Goal: Entertainment & Leisure: Consume media (video, audio)

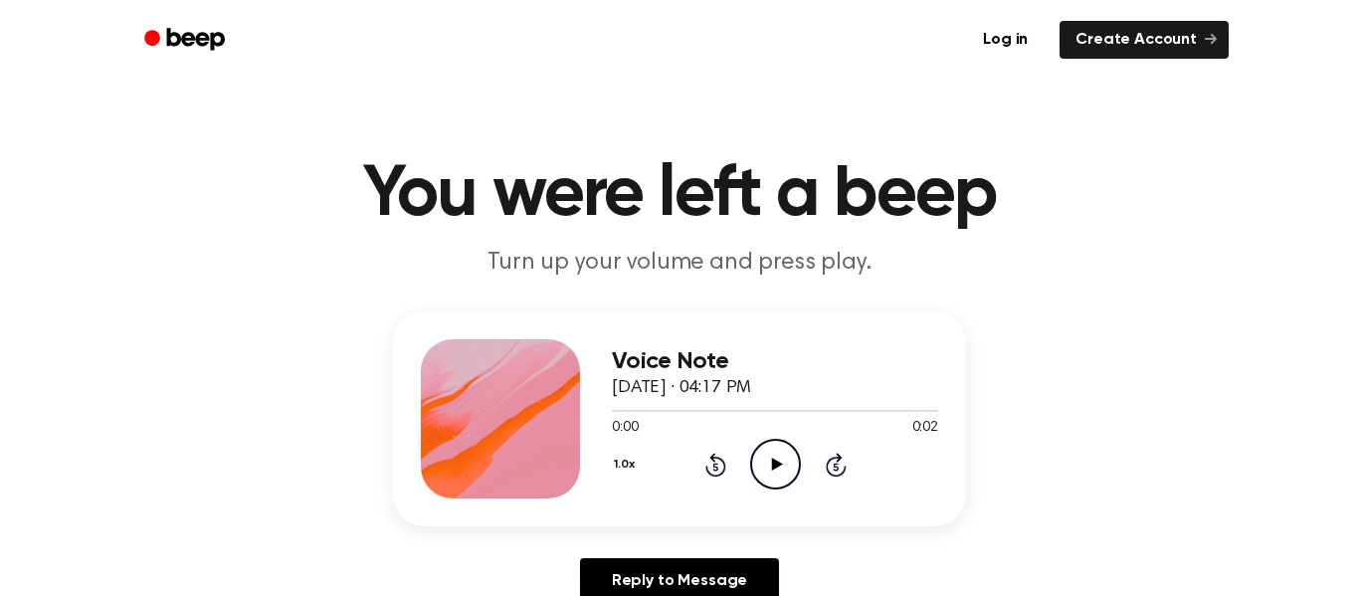
click at [780, 456] on icon "Play Audio" at bounding box center [775, 464] width 51 height 51
click at [785, 444] on icon "Play Audio" at bounding box center [775, 464] width 51 height 51
click at [771, 478] on icon "Play Audio" at bounding box center [775, 464] width 51 height 51
click at [785, 448] on icon "Play Audio" at bounding box center [775, 464] width 51 height 51
click at [771, 453] on icon "Play Audio" at bounding box center [775, 464] width 51 height 51
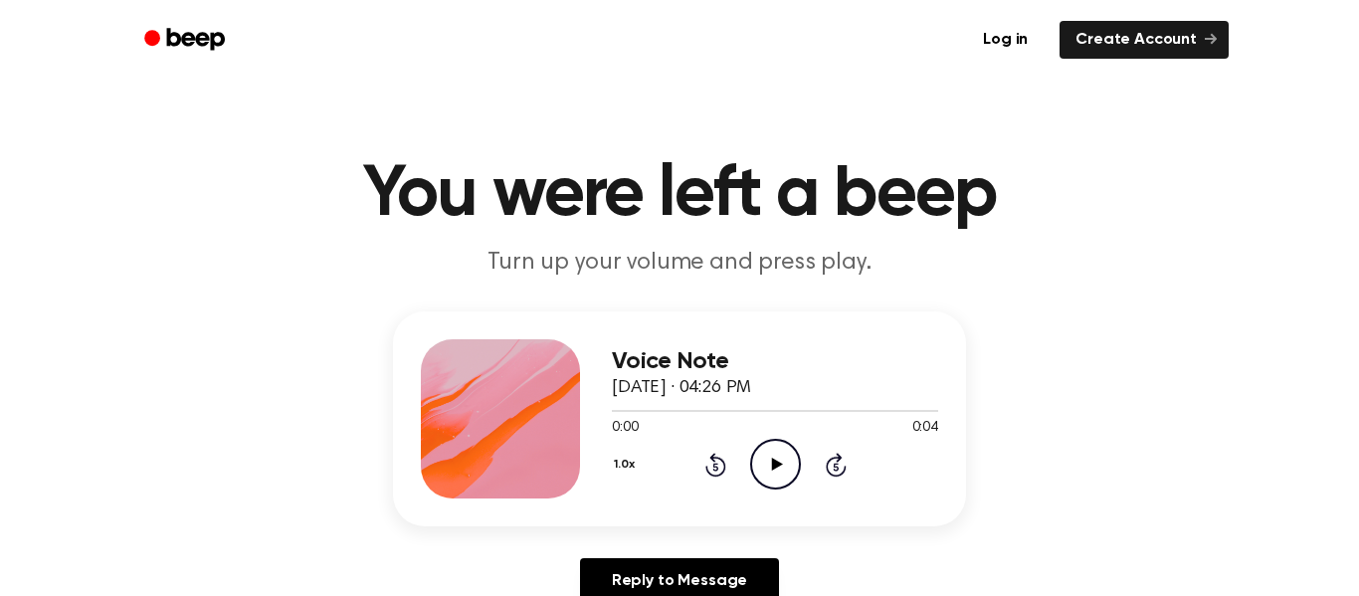
click at [772, 454] on icon "Play Audio" at bounding box center [775, 464] width 51 height 51
click at [773, 466] on icon at bounding box center [776, 464] width 11 height 13
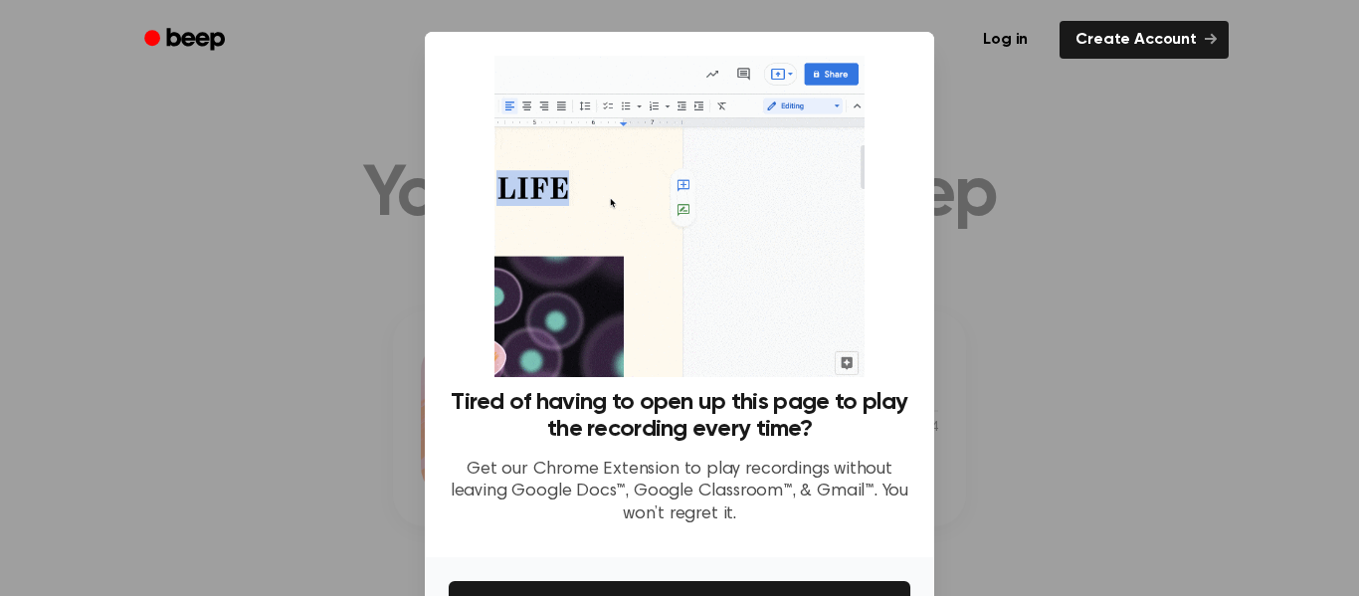
click at [1095, 379] on div at bounding box center [679, 298] width 1359 height 596
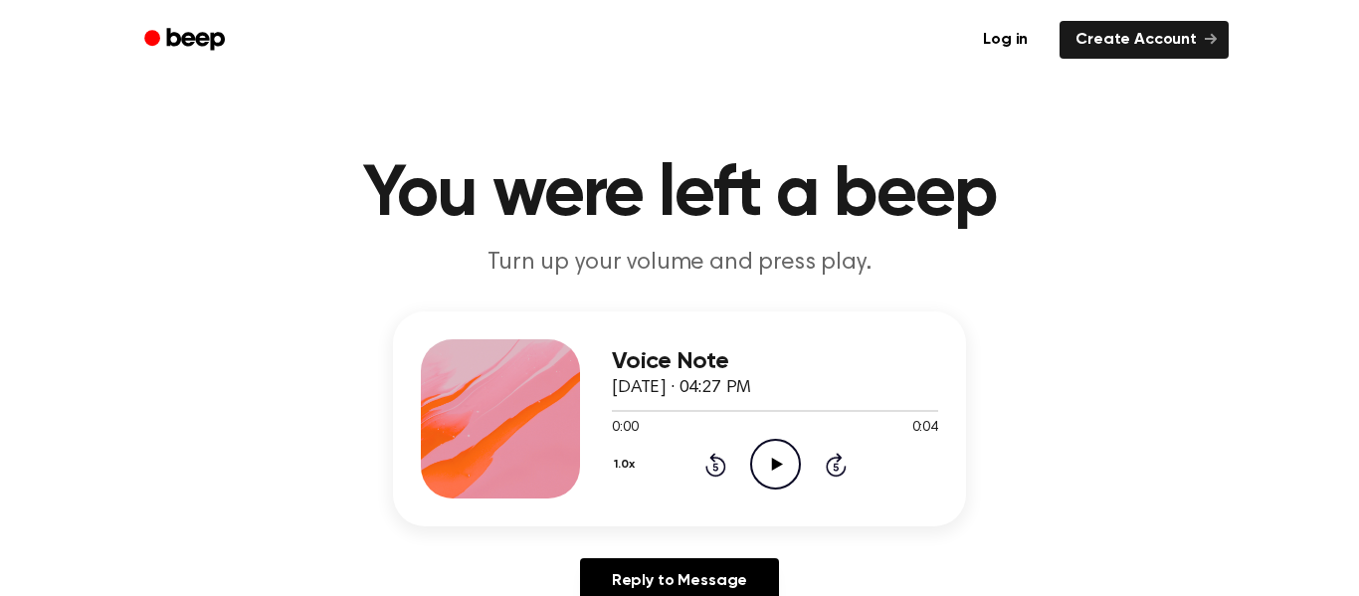
click at [790, 471] on icon "Play Audio" at bounding box center [775, 464] width 51 height 51
click at [781, 456] on icon "Play Audio" at bounding box center [775, 464] width 51 height 51
click at [775, 454] on icon "Play Audio" at bounding box center [775, 464] width 51 height 51
click at [786, 456] on icon "Play Audio" at bounding box center [775, 464] width 51 height 51
